Goal: Information Seeking & Learning: Learn about a topic

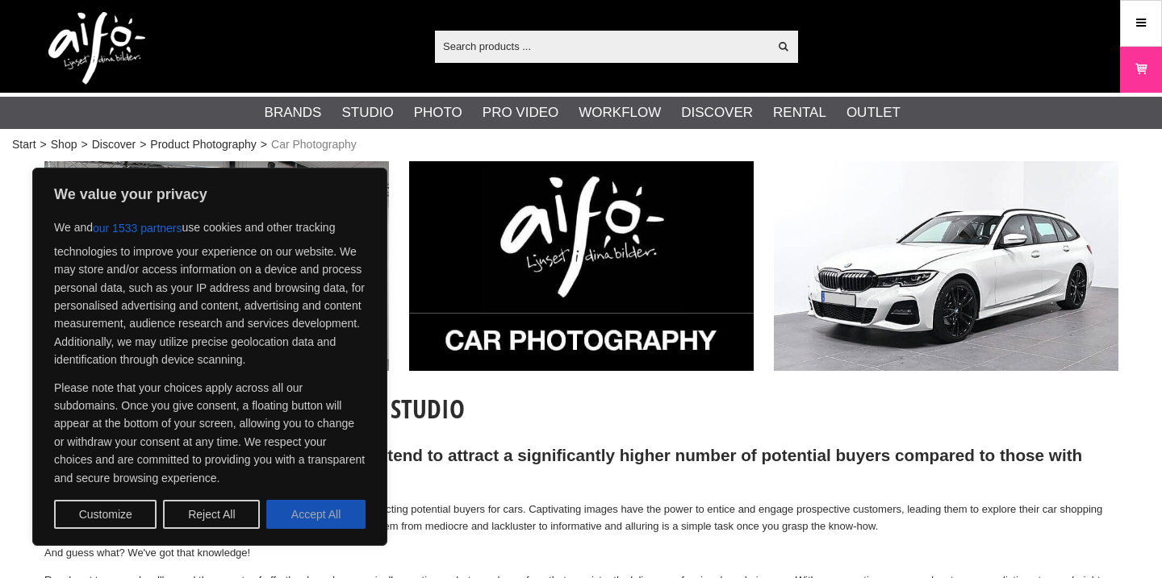
click at [296, 515] on button "Accept All" at bounding box center [315, 514] width 99 height 29
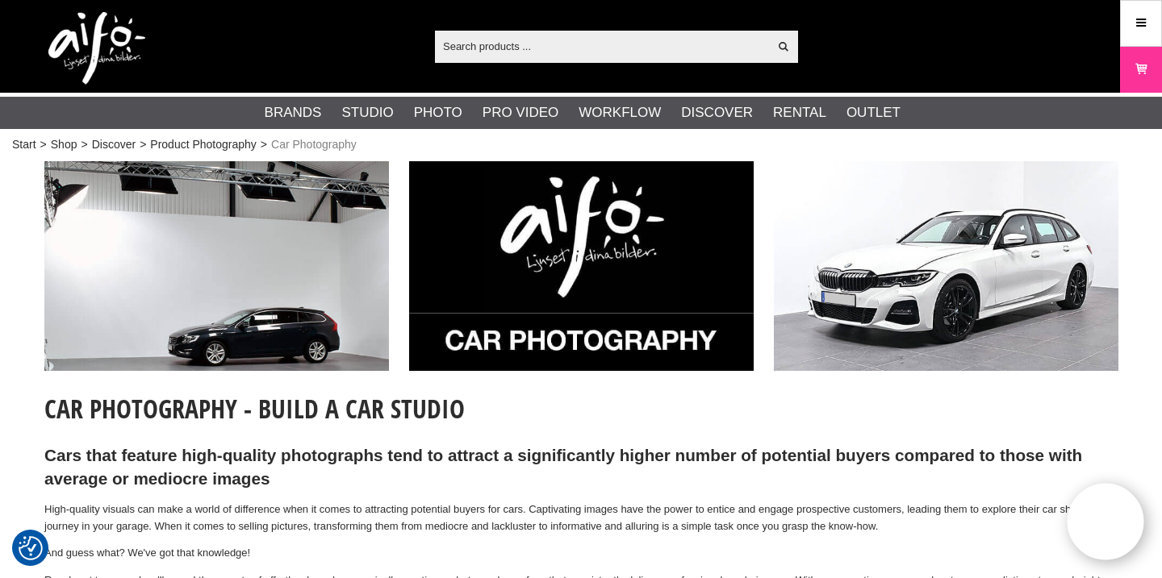
checkbox input "true"
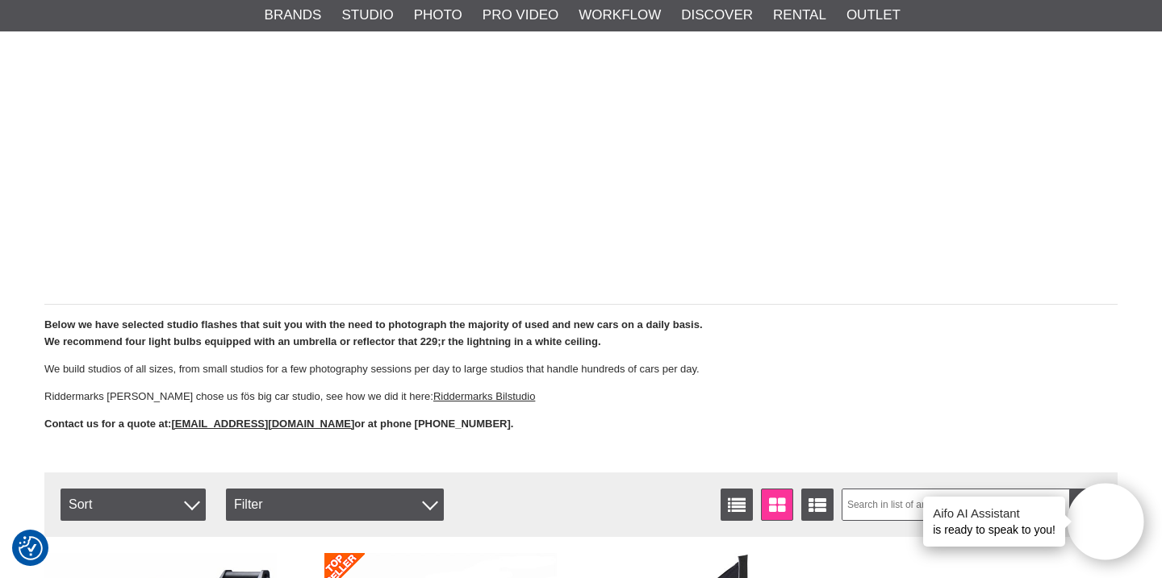
scroll to position [3269, 0]
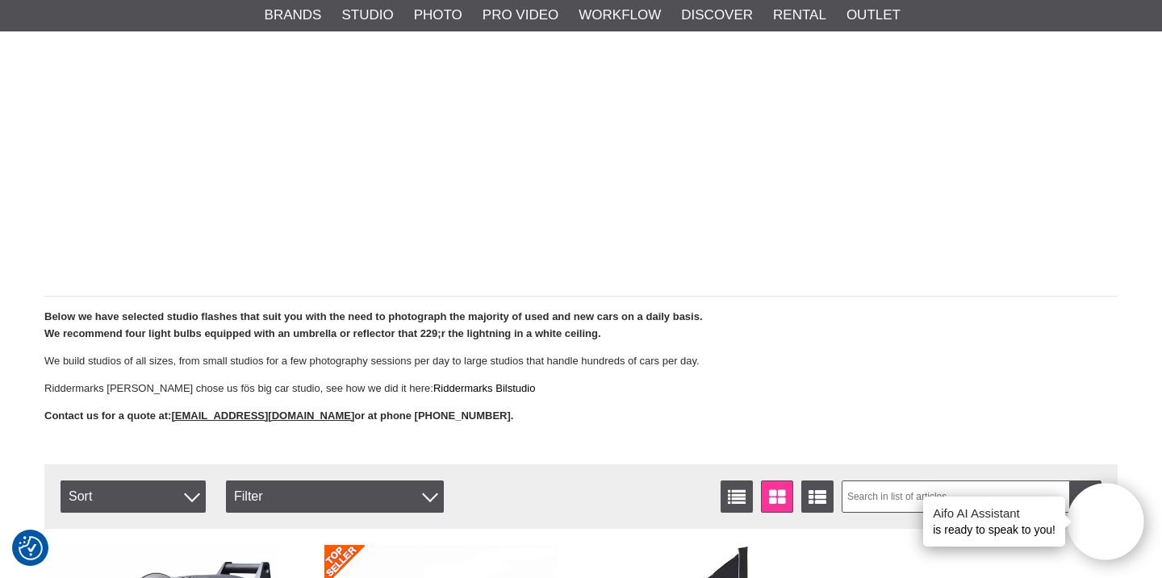
click at [440, 385] on link "Riddermarks Bilstudio" at bounding box center [484, 388] width 102 height 12
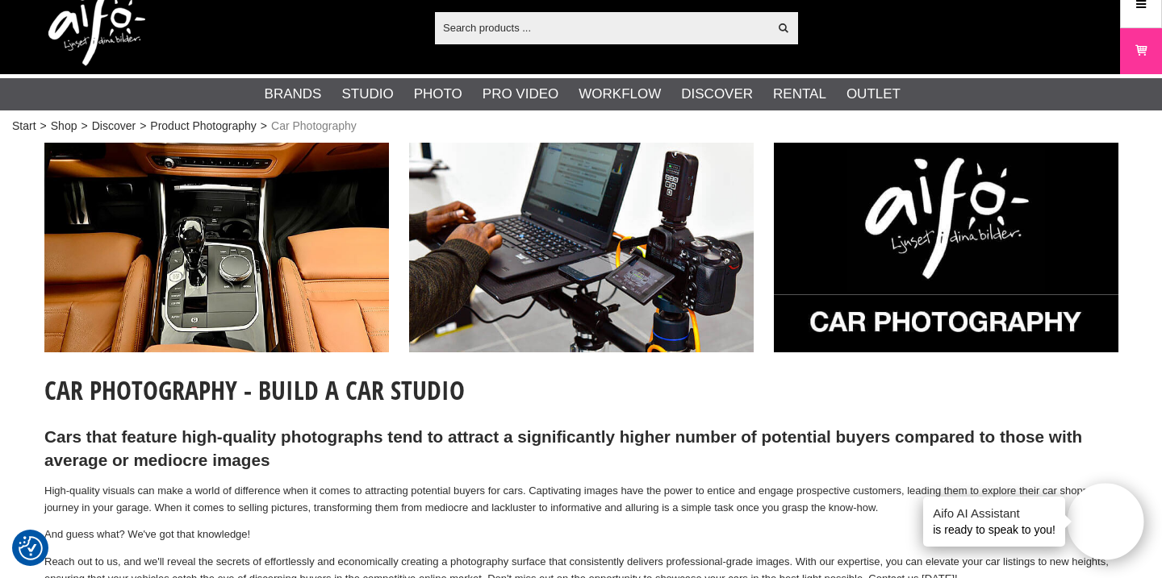
scroll to position [0, 0]
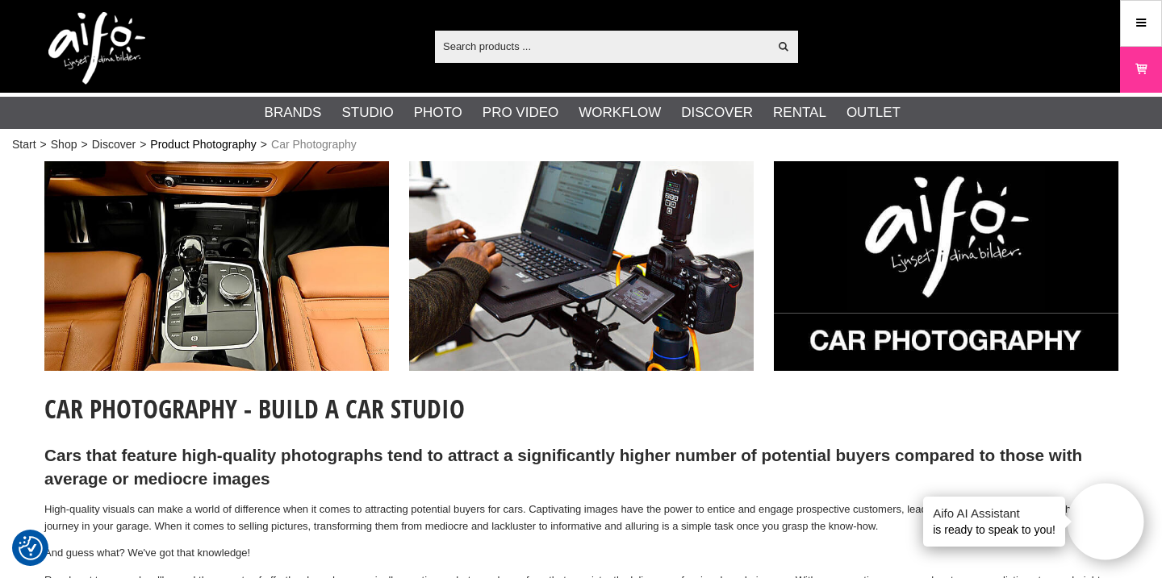
click at [232, 141] on link "Product Photography" at bounding box center [203, 144] width 107 height 17
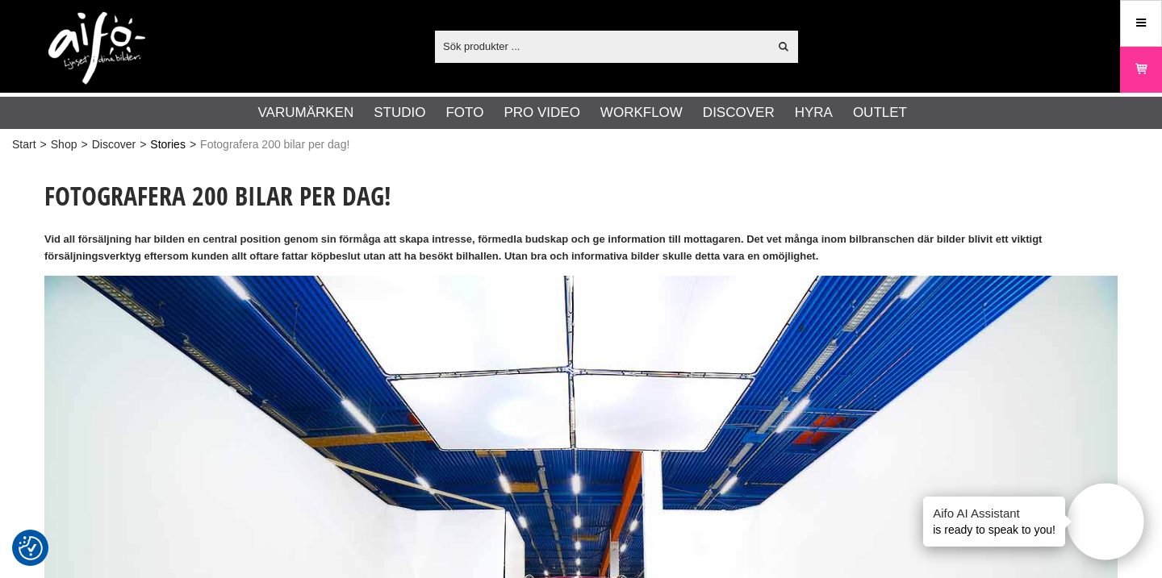
click at [160, 148] on link "Stories" at bounding box center [168, 144] width 36 height 17
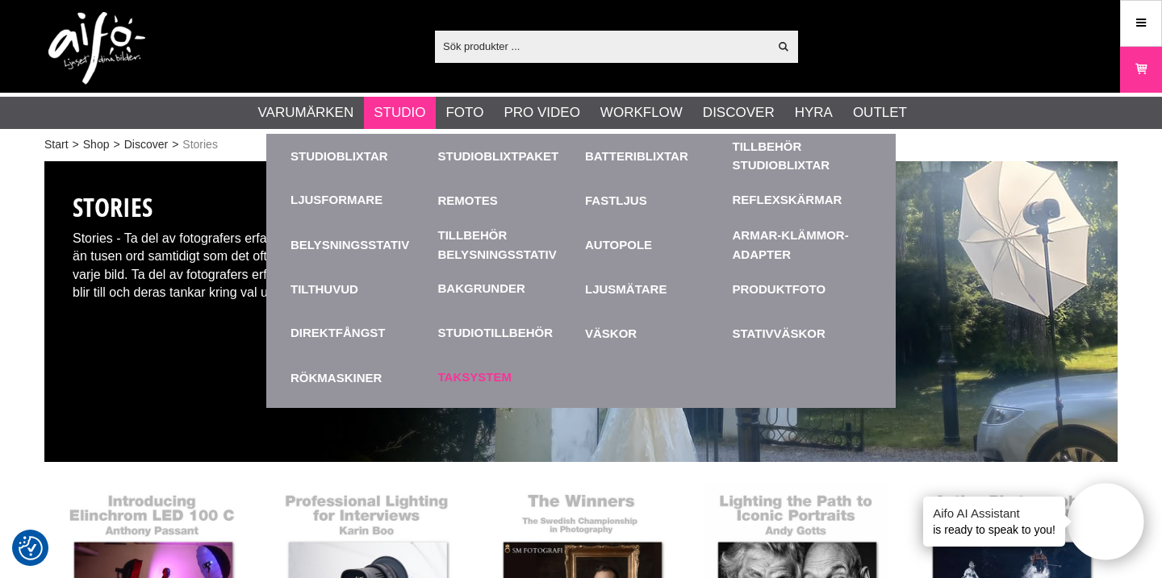
click at [478, 380] on link "Taksystem" at bounding box center [474, 378] width 73 height 19
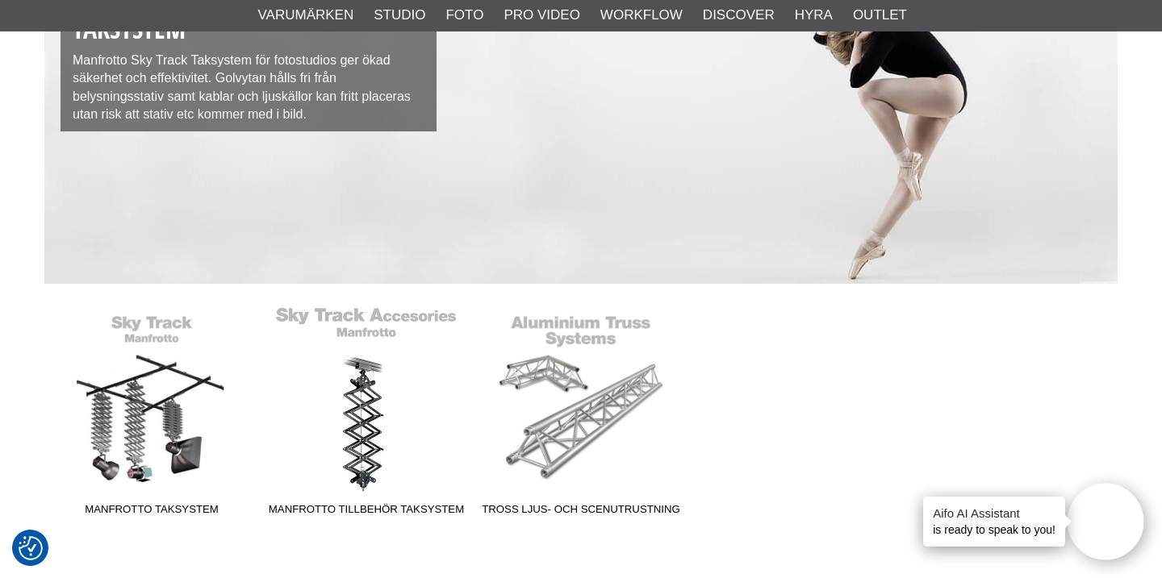
scroll to position [107, 0]
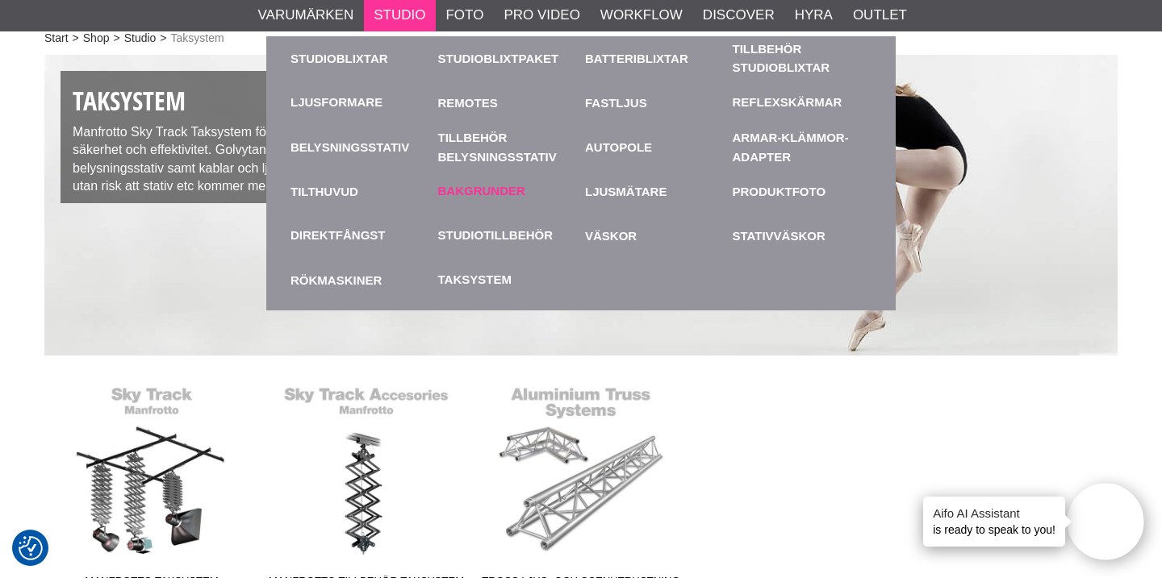
click at [500, 187] on link "Bakgrunder" at bounding box center [481, 191] width 87 height 19
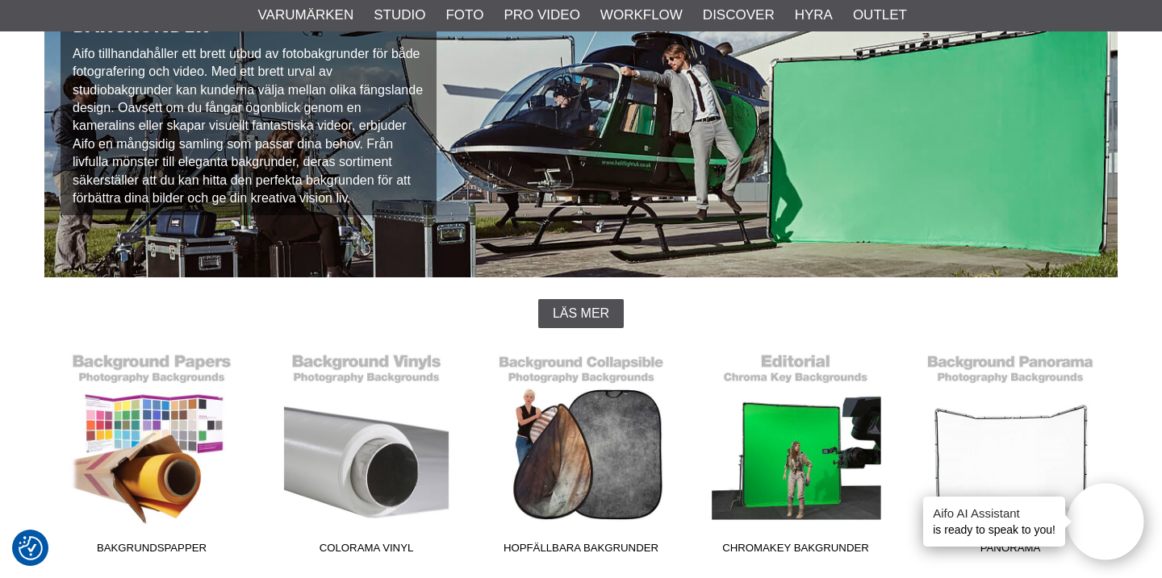
scroll to position [127, 0]
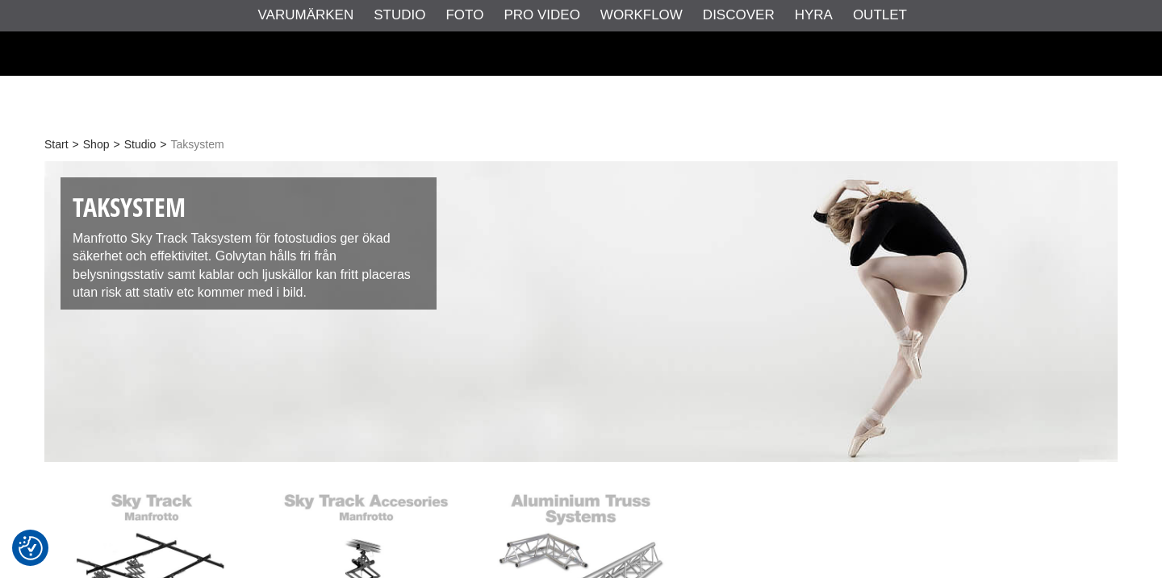
scroll to position [107, 0]
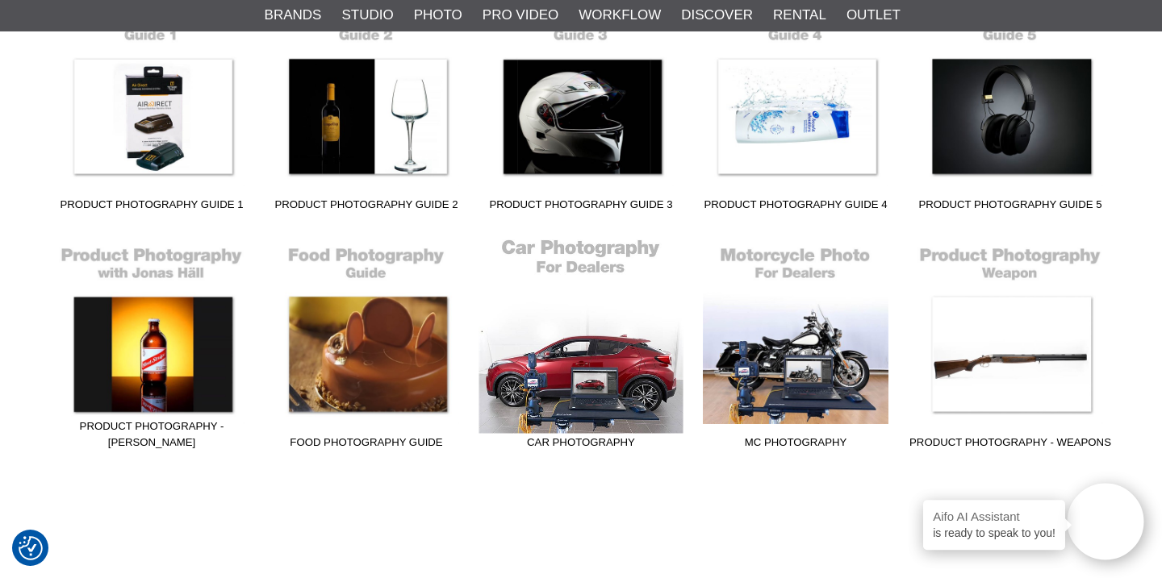
scroll to position [524, 0]
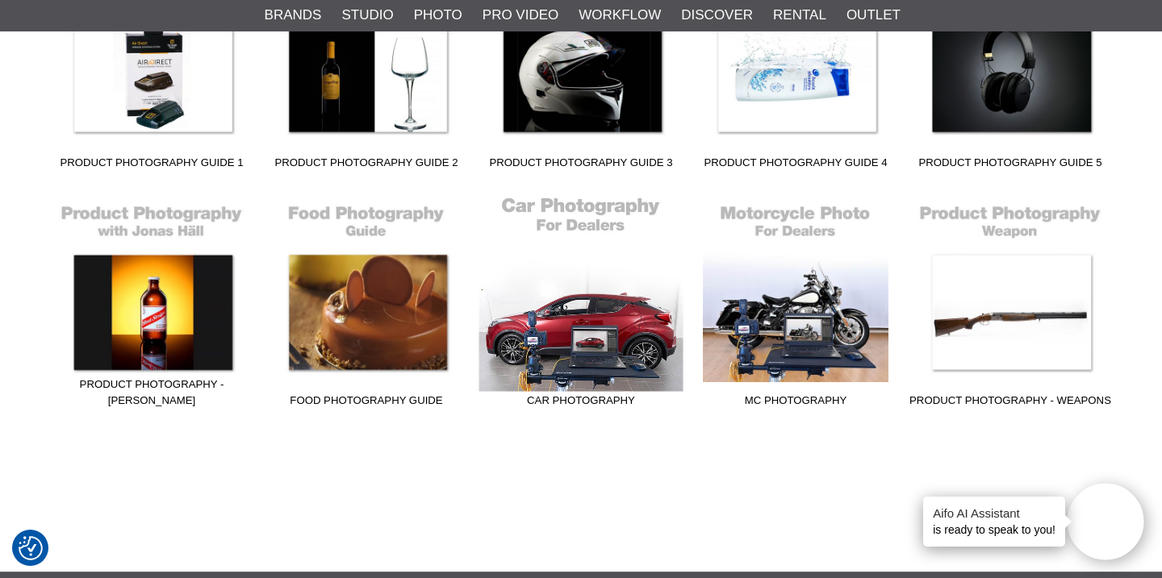
click at [563, 316] on link "Car Photography" at bounding box center [581, 306] width 215 height 218
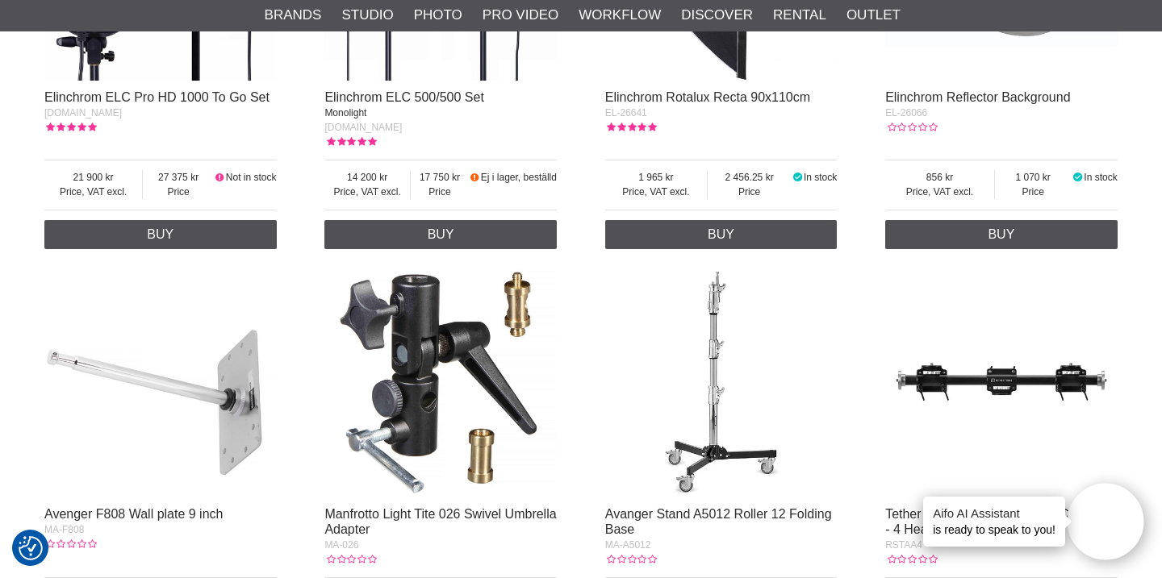
scroll to position [3970, 0]
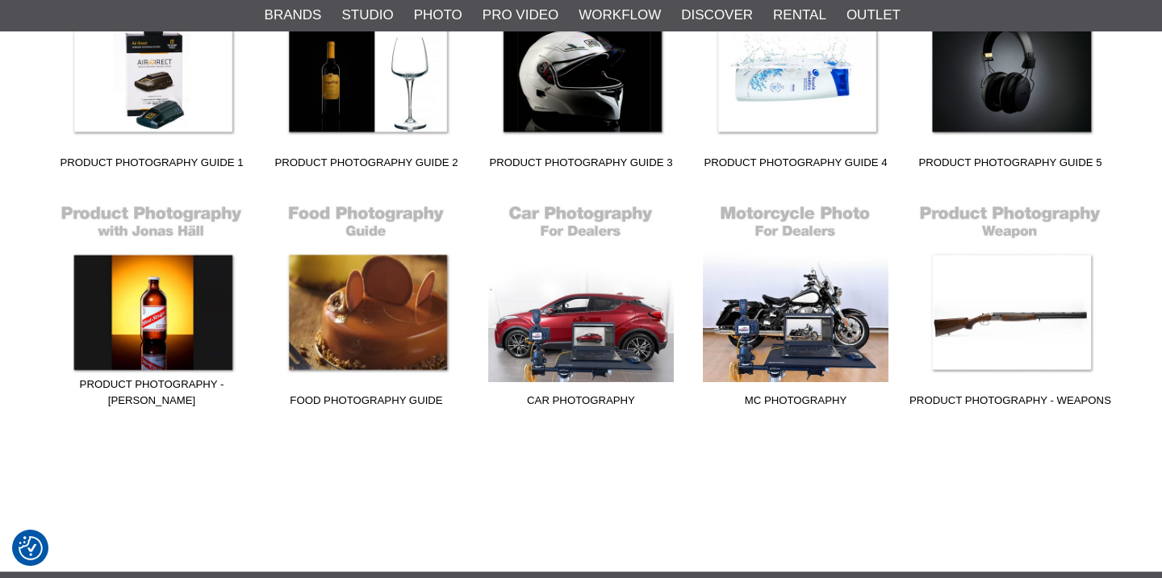
scroll to position [524, 0]
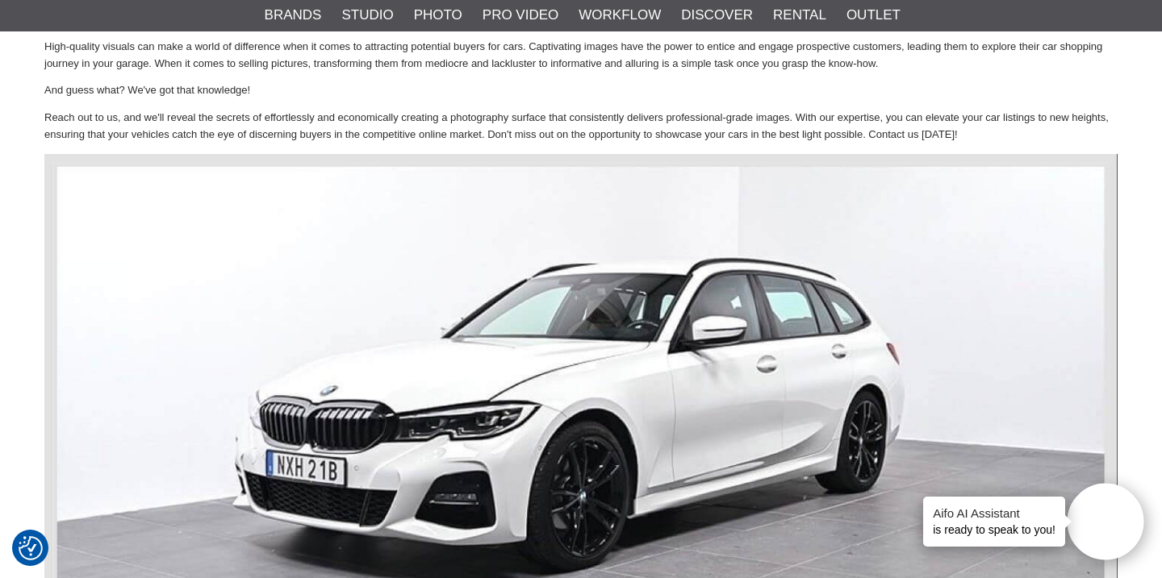
scroll to position [469, 0]
